Goal: Find specific page/section

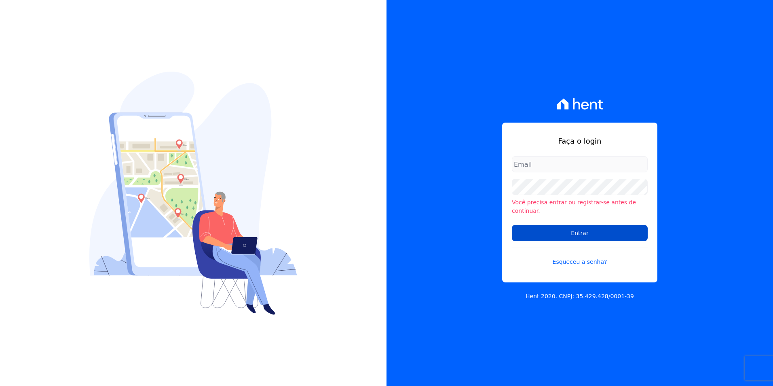
type input "michele.araujo@dc4.com.br"
click at [616, 228] on input "Entrar" at bounding box center [580, 233] width 136 height 16
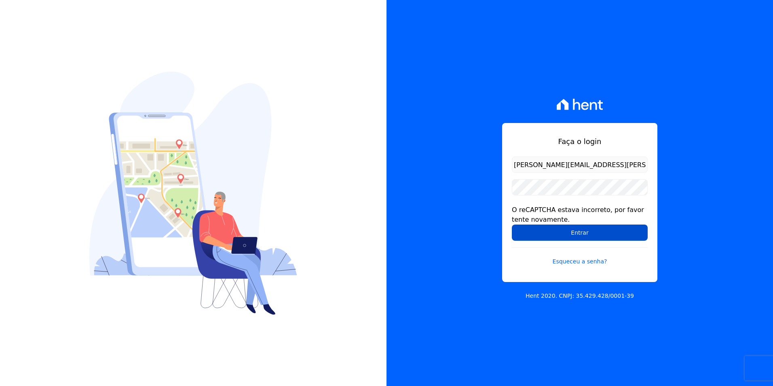
click at [607, 229] on input "Entrar" at bounding box center [580, 232] width 136 height 16
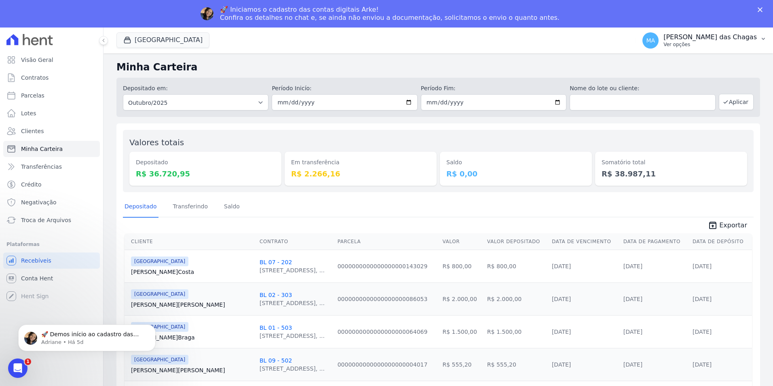
click at [689, 43] on p "Ver opções" at bounding box center [710, 44] width 93 height 6
click at [690, 74] on link "Faturas" at bounding box center [722, 80] width 104 height 15
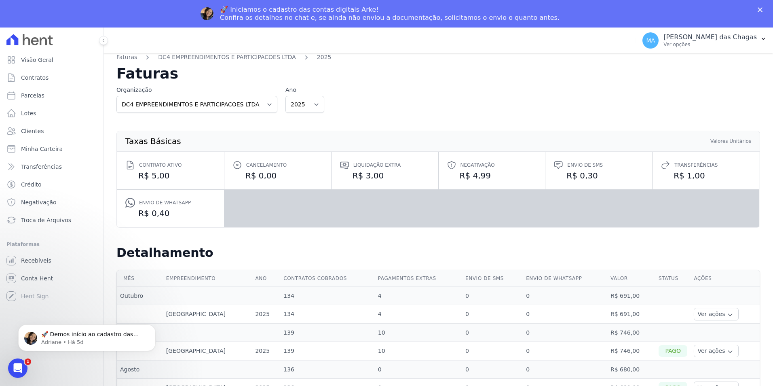
click at [128, 302] on td "Outubro" at bounding box center [140, 296] width 46 height 18
drag, startPoint x: 522, startPoint y: 297, endPoint x: 576, endPoint y: 296, distance: 54.2
click at [531, 296] on td "0" at bounding box center [565, 296] width 85 height 18
click at [607, 296] on td "R$ 691,00" at bounding box center [631, 296] width 48 height 18
click at [607, 311] on td "R$ 691,00" at bounding box center [631, 314] width 48 height 19
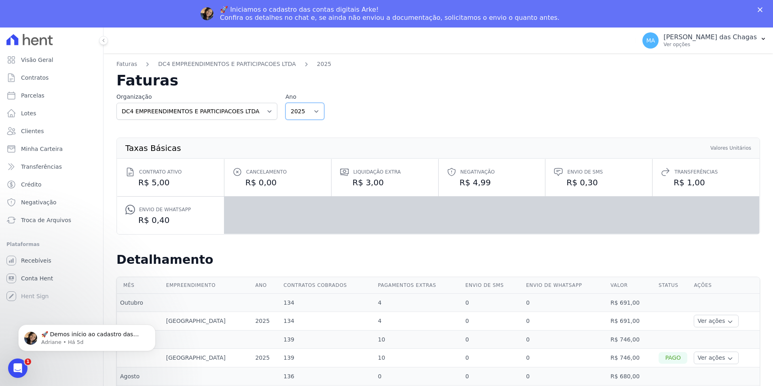
click at [300, 107] on select "2025" at bounding box center [305, 111] width 39 height 17
click at [228, 110] on select "DC4 EMPREENDIMENTOS E PARTICIPACOES LTDA" at bounding box center [196, 111] width 161 height 17
click at [504, 95] on div "Organização [DATE] EMPREENDIMENTOS E PARTICIPACOES LTDA Ano 2025" at bounding box center [438, 106] width 644 height 27
click at [52, 215] on link "Troca de Arquivos" at bounding box center [51, 220] width 97 height 16
